Goal: Navigation & Orientation: Find specific page/section

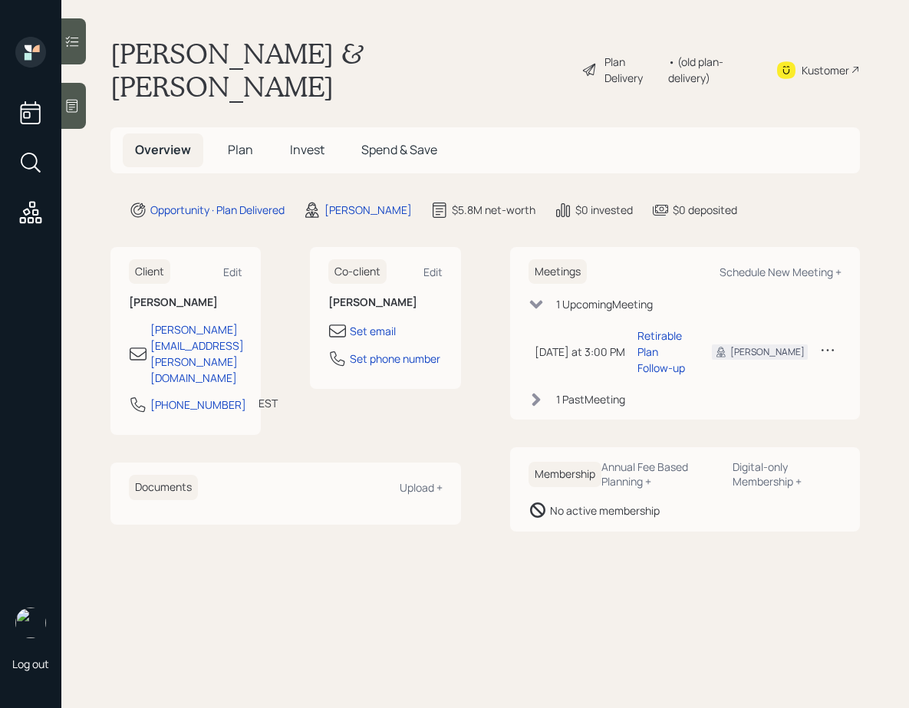
click at [243, 141] on span "Plan" at bounding box center [240, 149] width 25 height 17
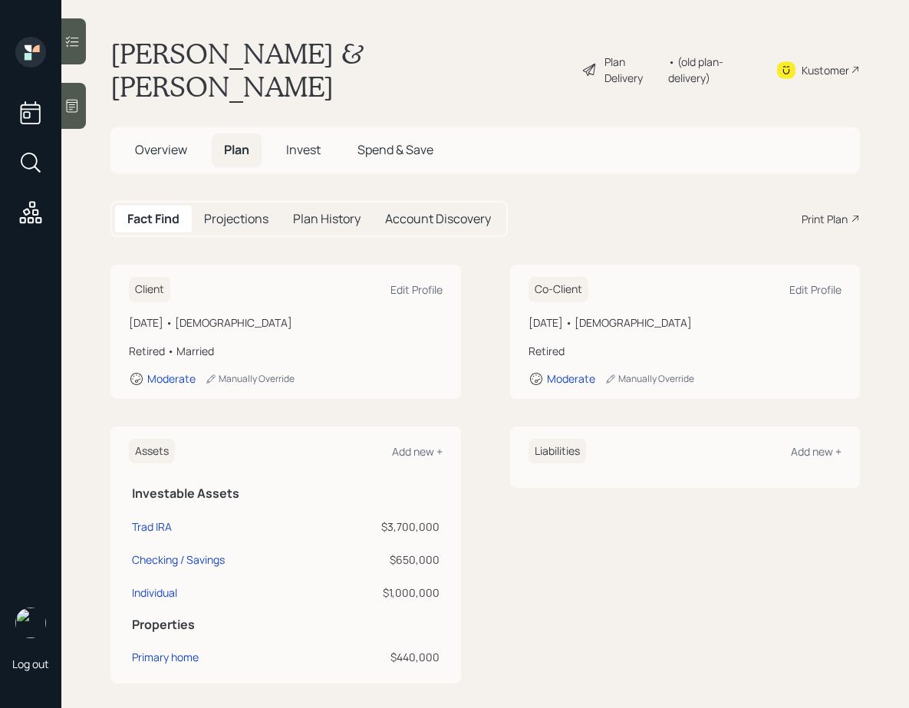
click at [242, 212] on h5 "Projections" at bounding box center [236, 219] width 64 height 15
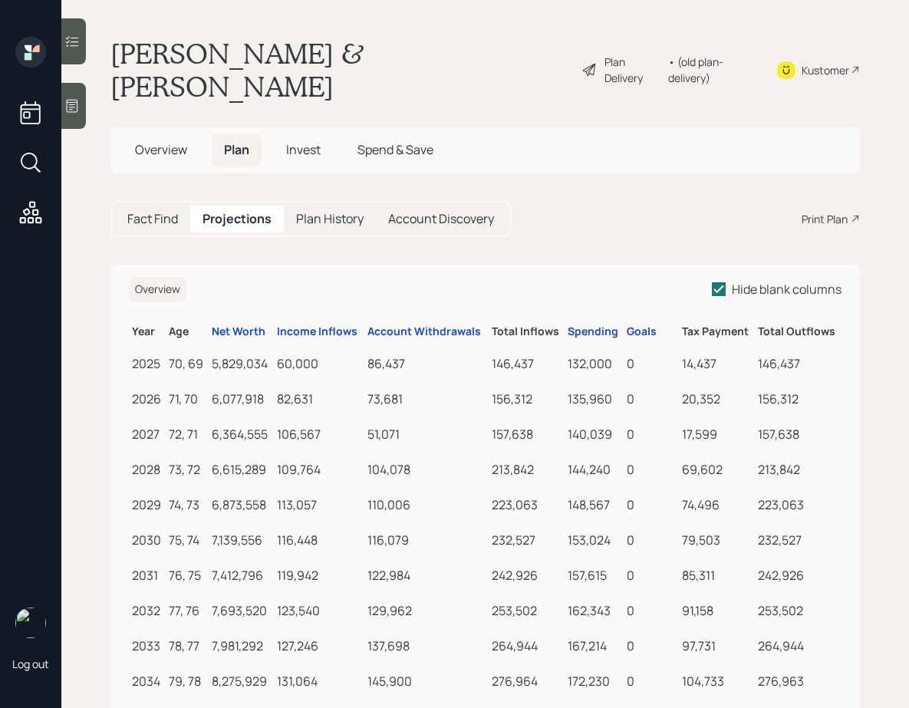
click at [311, 212] on h5 "Plan History" at bounding box center [329, 219] width 67 height 15
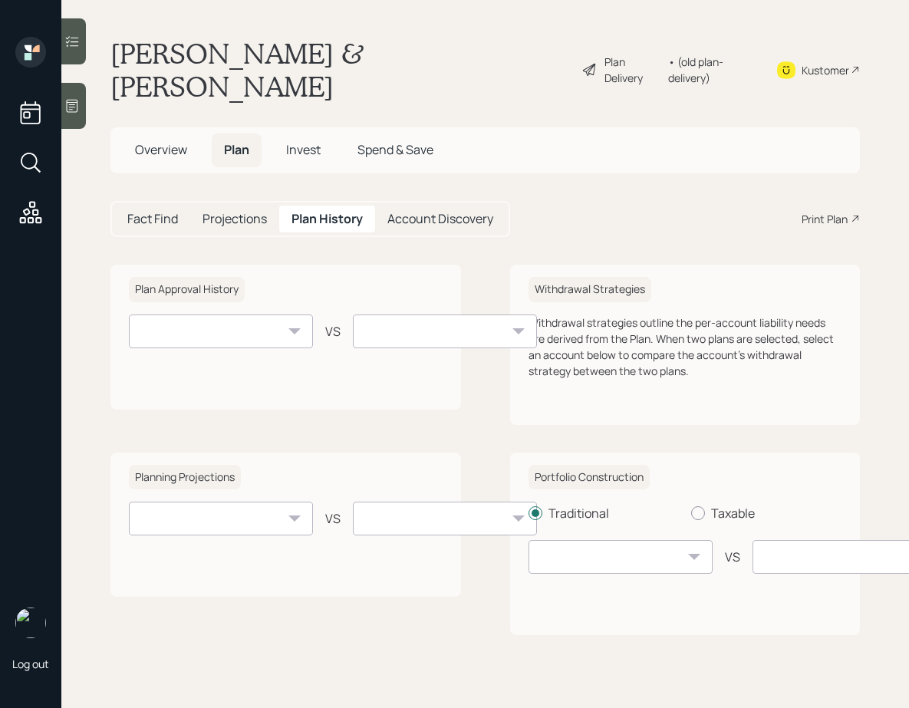
click at [231, 212] on h5 "Projections" at bounding box center [234, 219] width 64 height 15
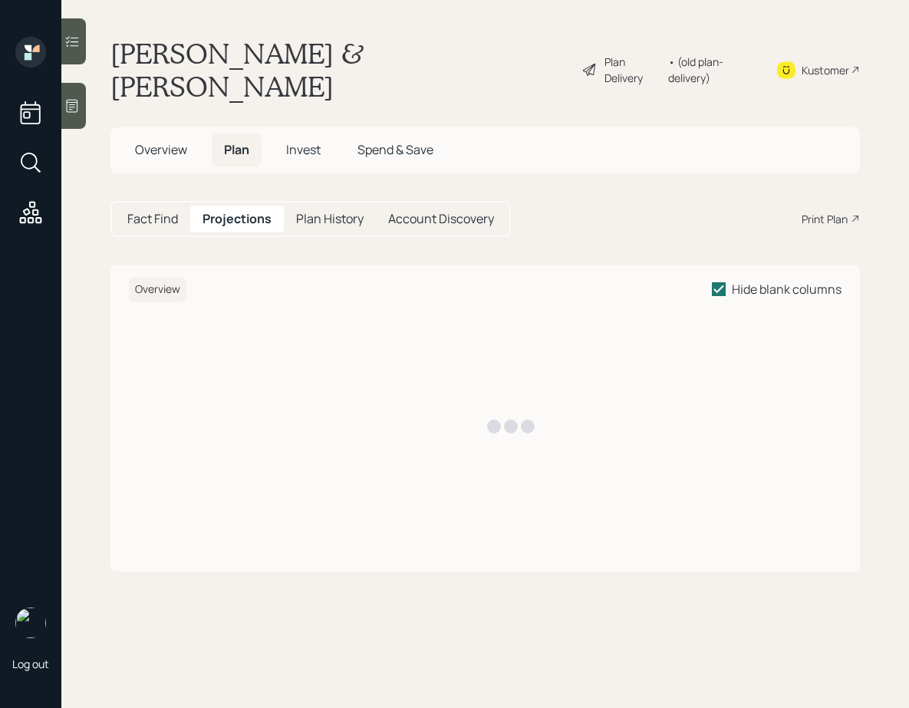
click at [154, 212] on h5 "Fact Find" at bounding box center [152, 219] width 51 height 15
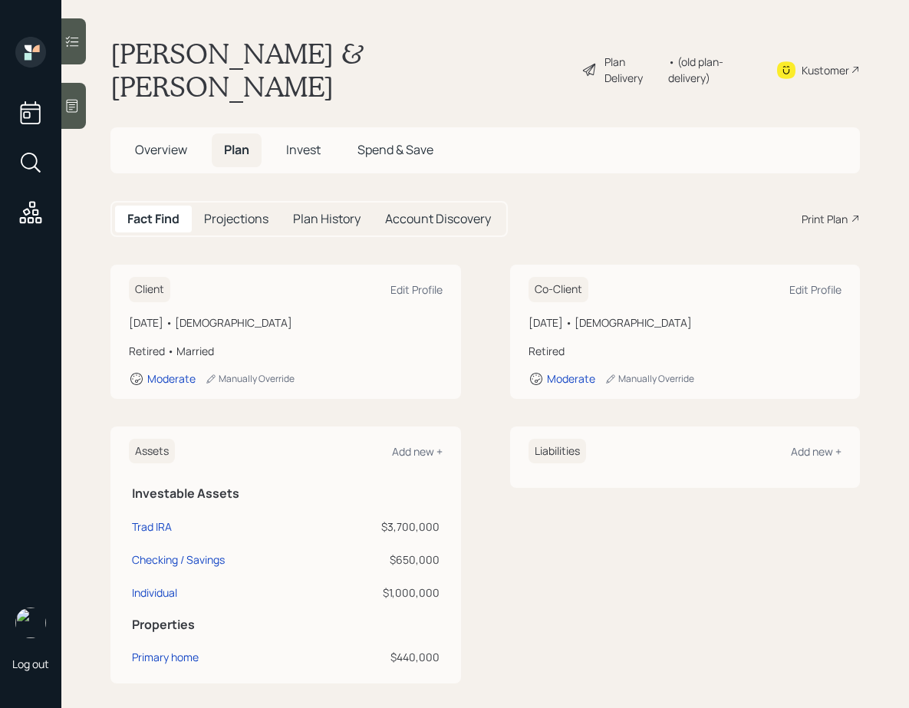
click at [291, 141] on span "Invest" at bounding box center [303, 149] width 35 height 17
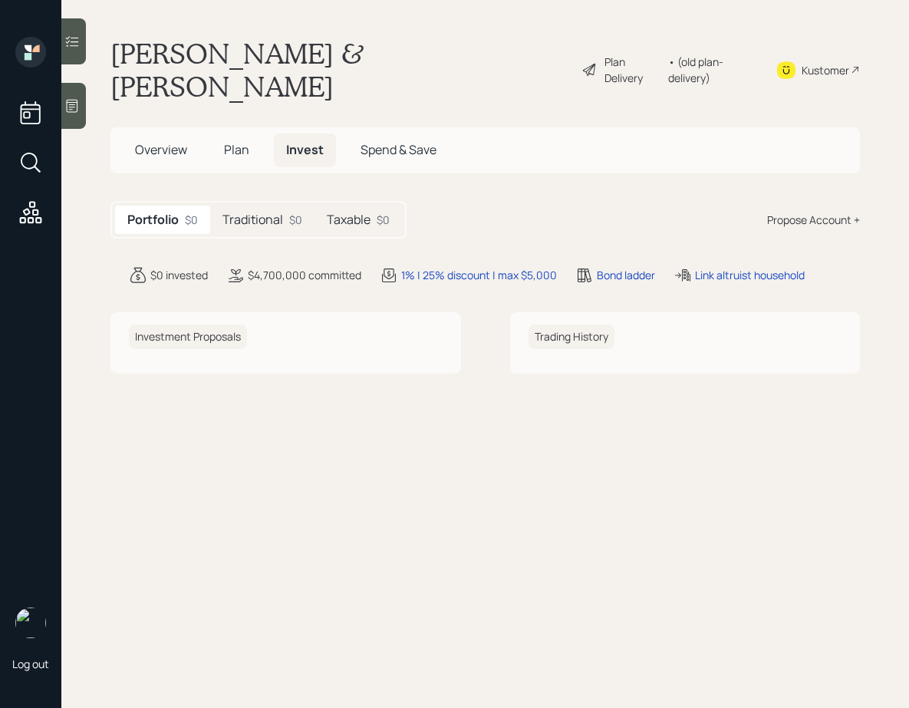
click at [242, 212] on h5 "Traditional" at bounding box center [252, 219] width 61 height 15
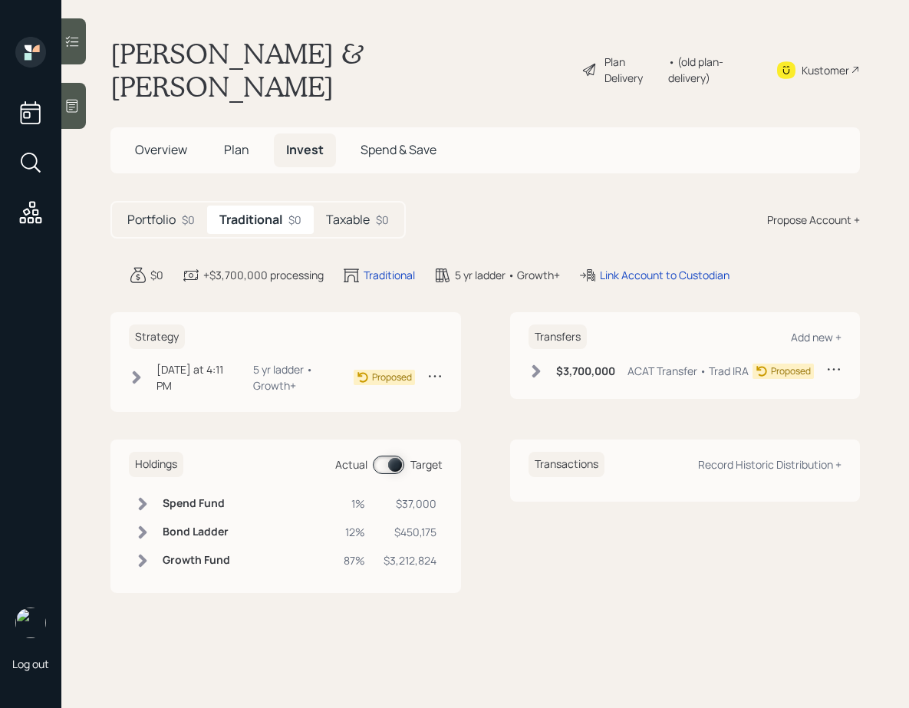
click at [238, 141] on span "Plan" at bounding box center [236, 149] width 25 height 17
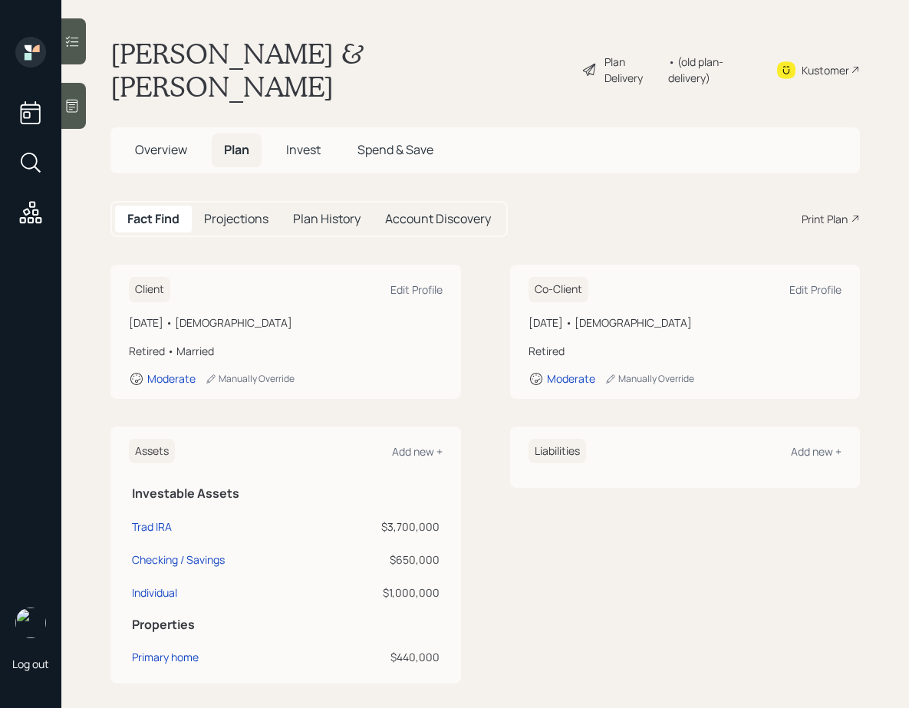
click at [351, 53] on h1 "[PERSON_NAME] & [PERSON_NAME]" at bounding box center [339, 70] width 459 height 66
copy h1 "[PERSON_NAME]"
